Goal: Contribute content: Contribute content

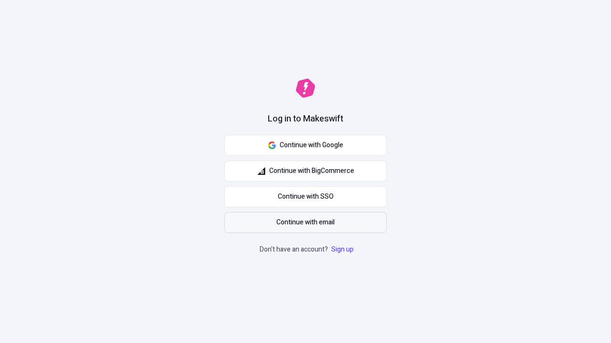
click at [305, 223] on span "Continue with email" at bounding box center [305, 223] width 58 height 10
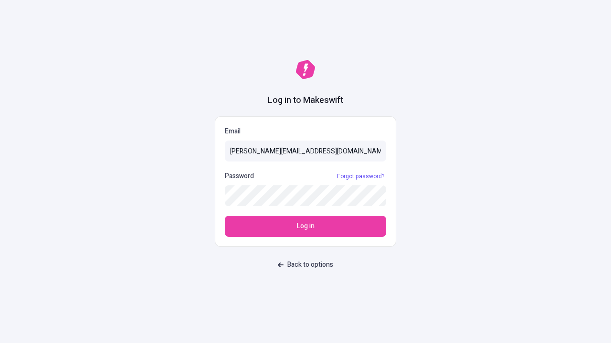
type input "[PERSON_NAME][EMAIL_ADDRESS][DOMAIN_NAME]"
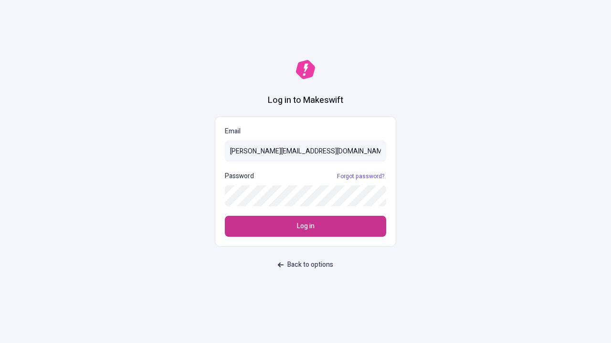
click at [305, 227] on span "Log in" at bounding box center [306, 226] width 18 height 10
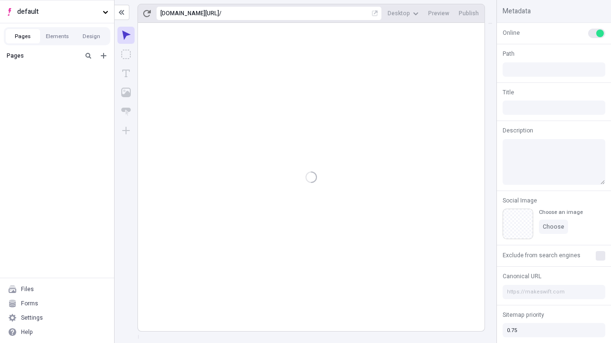
type input "/deep-link-acidus"
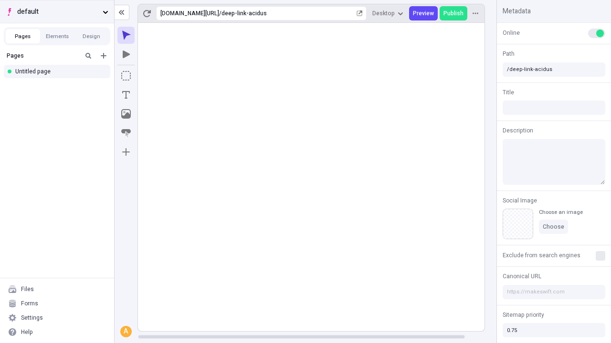
click at [57, 11] on span "default" at bounding box center [58, 12] width 82 height 10
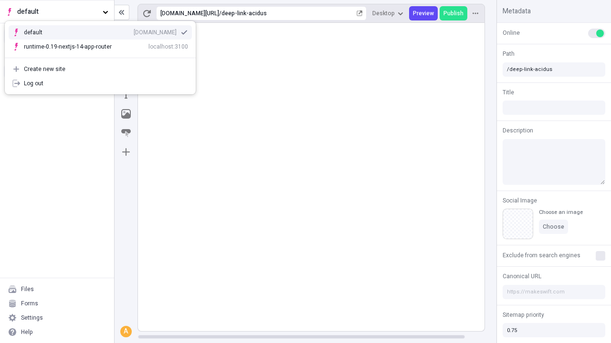
click at [100, 69] on div "Create new site" at bounding box center [106, 69] width 164 height 8
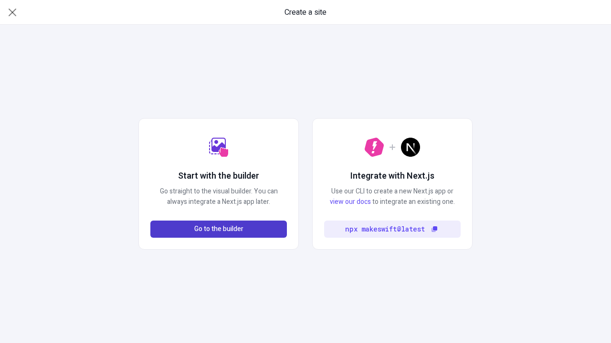
click at [218, 229] on span "Go to the builder" at bounding box center [218, 229] width 49 height 10
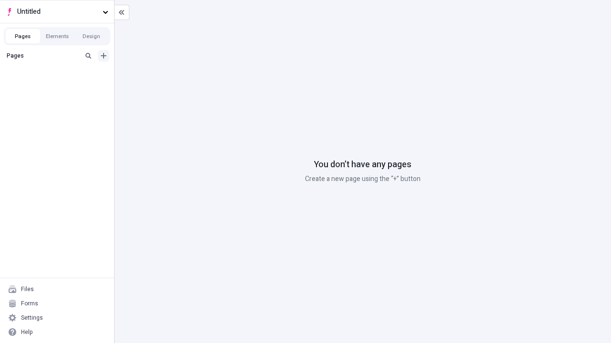
click at [104, 56] on icon "Add new" at bounding box center [104, 56] width 6 height 6
click at [60, 87] on div "Blank page" at bounding box center [60, 88] width 92 height 14
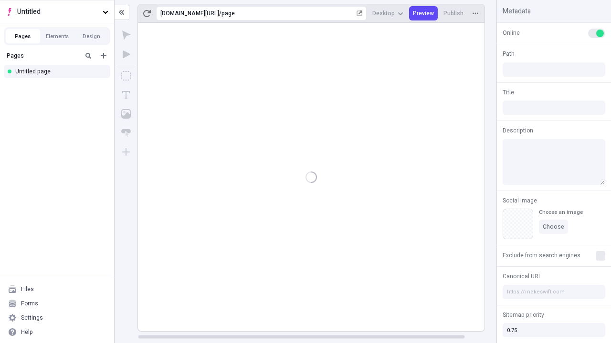
type input "/page"
click at [126, 76] on icon "Box" at bounding box center [126, 76] width 10 height 10
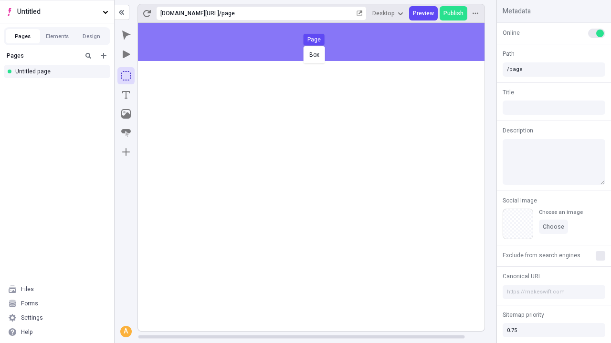
click at [321, 42] on div "Box Page" at bounding box center [305, 171] width 611 height 343
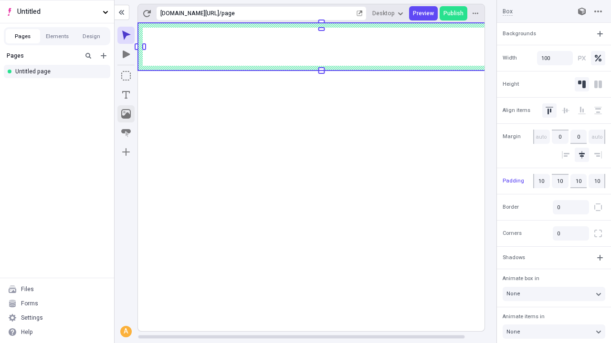
click at [126, 114] on icon "Image" at bounding box center [126, 114] width 10 height 10
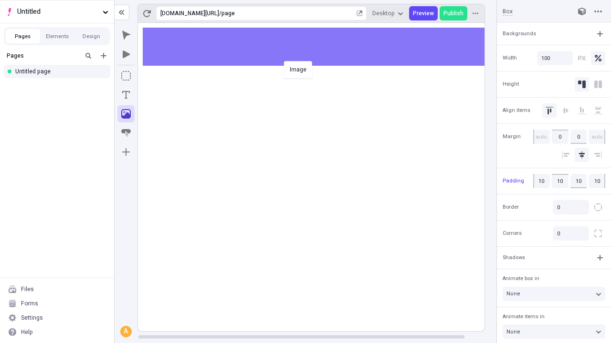
click at [321, 47] on div "Image" at bounding box center [305, 171] width 611 height 343
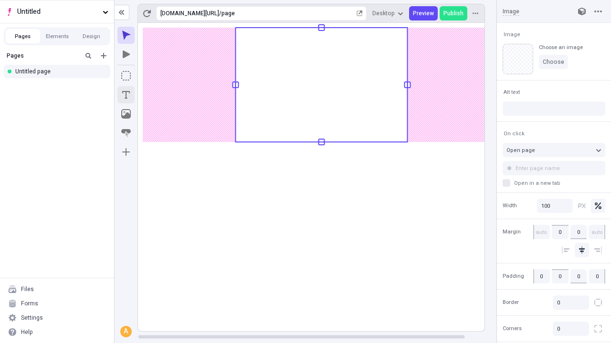
click at [126, 95] on icon "Text" at bounding box center [126, 95] width 8 height 8
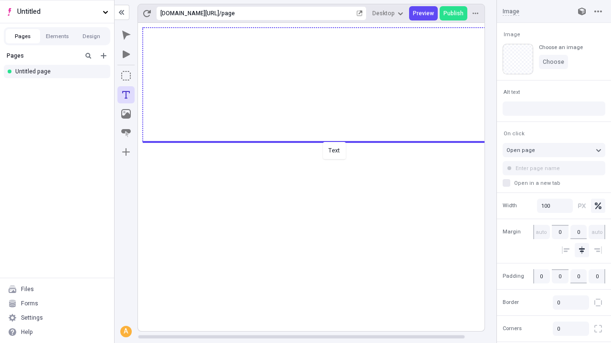
click at [321, 141] on div "Text" at bounding box center [305, 171] width 611 height 343
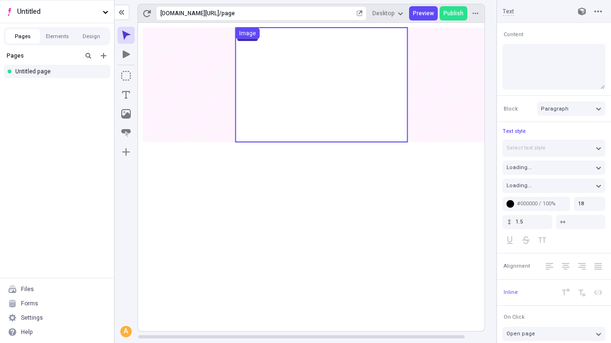
type textarea "Compellingly harness premier e-tailers, to energistically benchmark excellent h…"
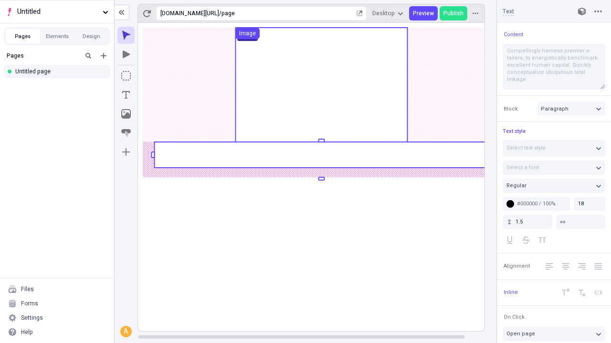
click at [321, 155] on rect at bounding box center [321, 155] width 334 height 26
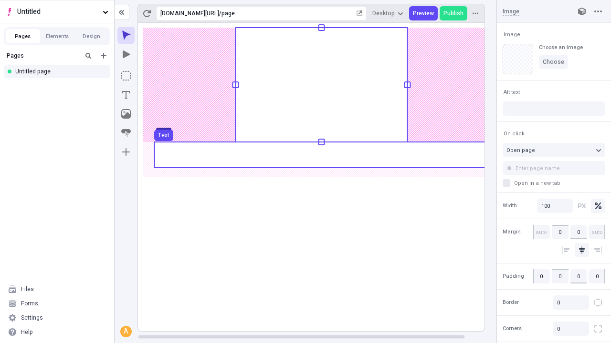
click at [321, 155] on use at bounding box center [321, 155] width 334 height 26
click at [321, 155] on rect at bounding box center [321, 177] width 367 height 309
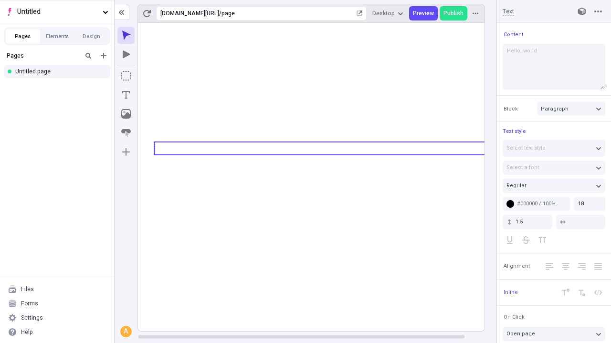
type textarea "Hello, world!"
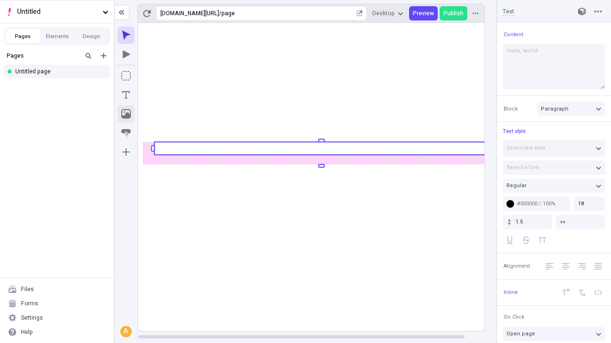
click at [126, 114] on icon "Image" at bounding box center [126, 114] width 10 height 10
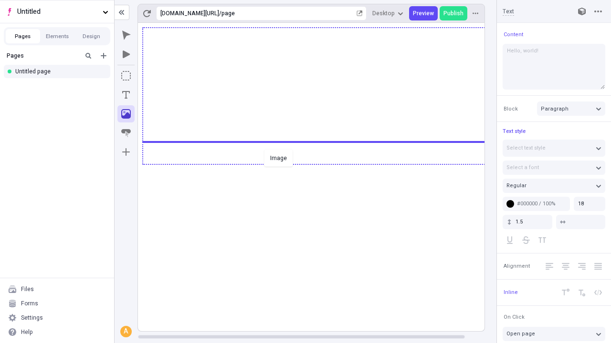
click at [321, 164] on div "Image" at bounding box center [305, 171] width 611 height 343
